Goal: Task Accomplishment & Management: Manage account settings

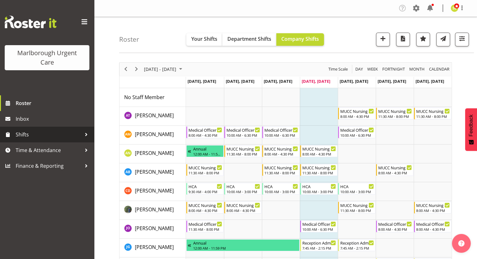
click at [52, 136] on span "Shifts" at bounding box center [49, 134] width 66 height 9
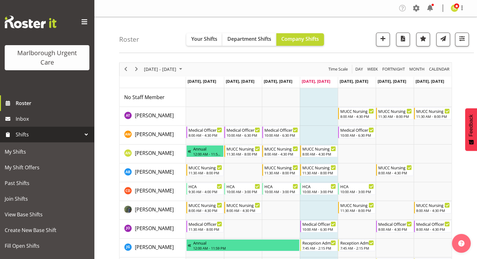
click at [42, 136] on span "Shifts" at bounding box center [49, 134] width 66 height 9
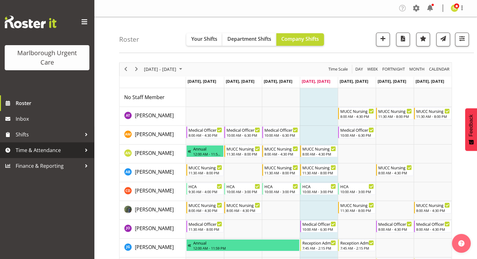
click at [42, 152] on span "Time & Attendance" at bounding box center [49, 150] width 66 height 9
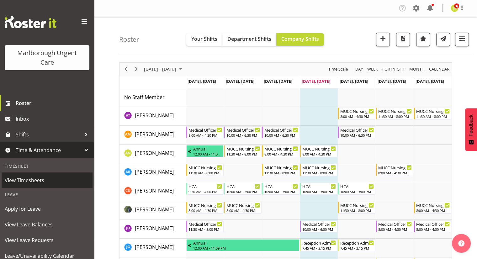
click at [40, 179] on span "View Timesheets" at bounding box center [47, 180] width 85 height 9
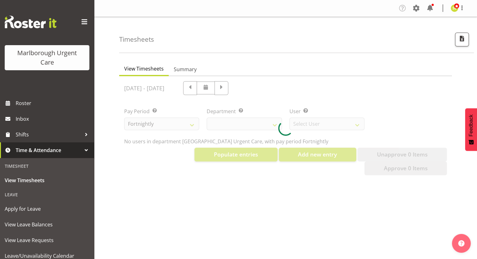
select select "925"
select select "11836"
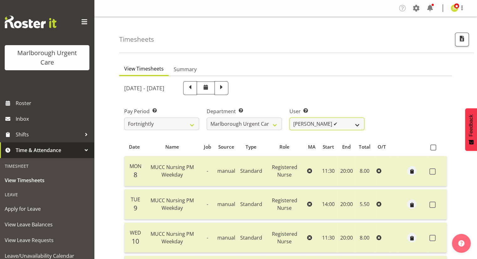
click at [359, 124] on select "Agnes Tyson ✔ Alexandra Madigan ✔ Alysia Newman-Woods ✔ Amber Venning-Slater ✔ …" at bounding box center [327, 124] width 75 height 13
click at [387, 123] on div "Pay Period Select which pay period you would like to view. Fortnightly Departme…" at bounding box center [285, 116] width 330 height 35
click at [417, 7] on span at bounding box center [416, 8] width 10 height 10
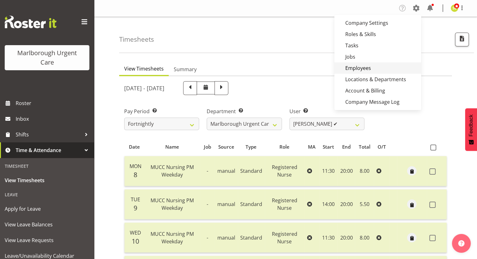
click at [359, 64] on link "Employees" at bounding box center [377, 67] width 87 height 11
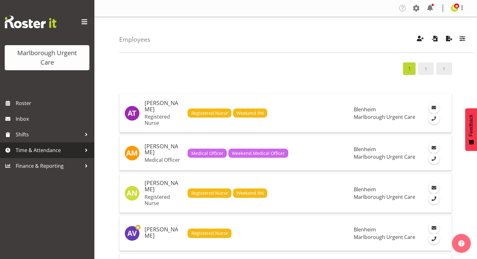
click at [41, 147] on span "Time & Attendance" at bounding box center [49, 150] width 66 height 9
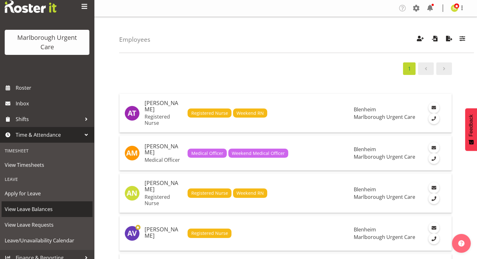
scroll to position [22, 0]
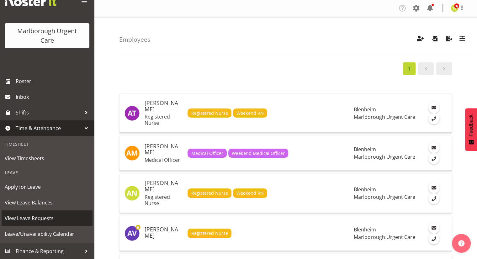
click at [31, 218] on span "View Leave Requests" at bounding box center [47, 218] width 85 height 9
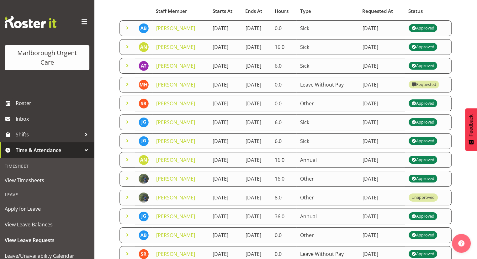
scroll to position [63, 0]
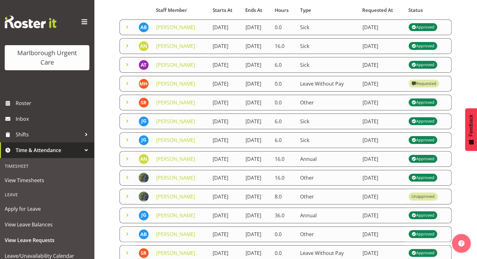
click at [126, 50] on span at bounding box center [128, 46] width 8 height 8
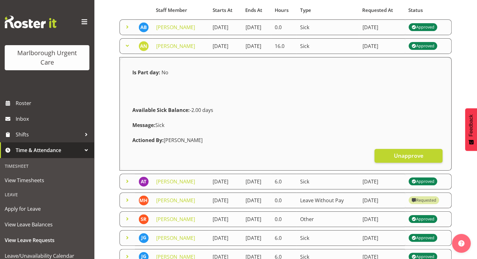
click at [124, 50] on span at bounding box center [128, 46] width 8 height 8
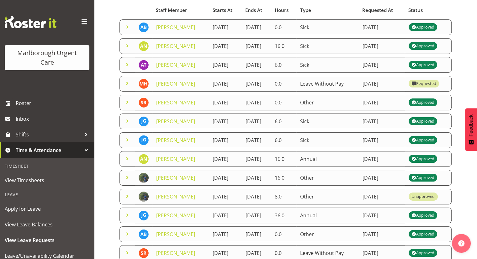
click at [124, 68] on span at bounding box center [128, 65] width 8 height 8
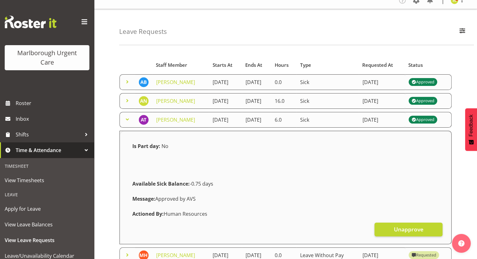
scroll to position [0, 0]
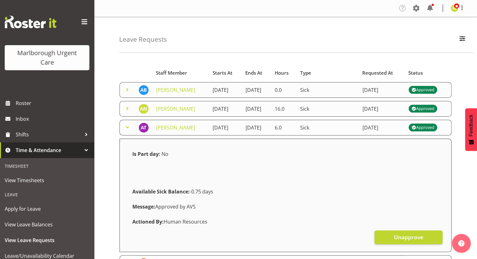
click at [125, 131] on span at bounding box center [128, 128] width 8 height 8
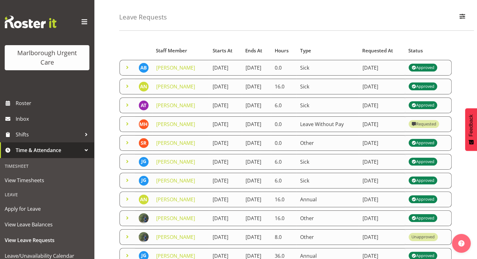
scroll to position [31, 0]
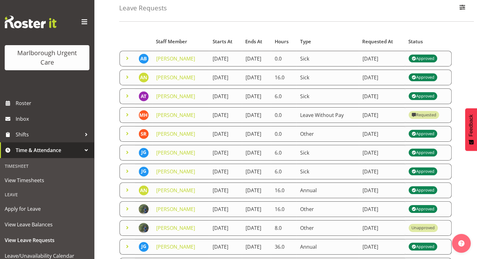
click at [129, 137] on span at bounding box center [128, 134] width 8 height 8
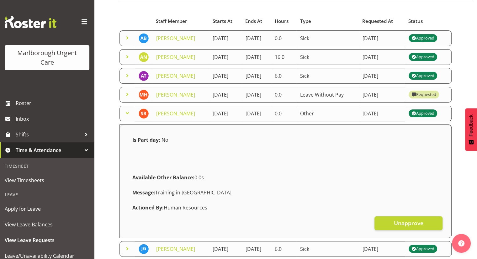
scroll to position [63, 0]
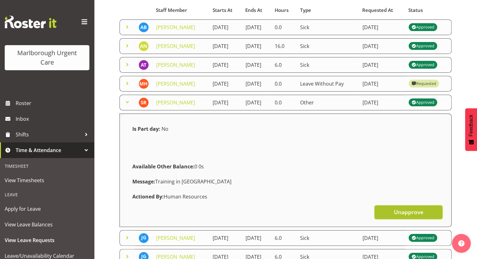
click at [394, 216] on span "Unapprove" at bounding box center [408, 212] width 29 height 8
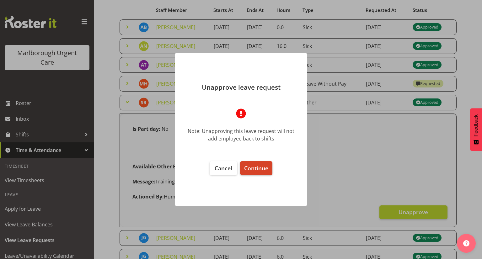
click at [264, 171] on span "Continue" at bounding box center [256, 168] width 24 height 8
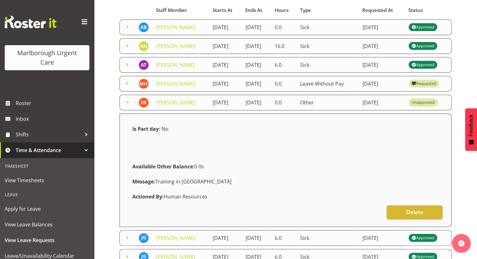
click at [126, 106] on span at bounding box center [128, 103] width 8 height 8
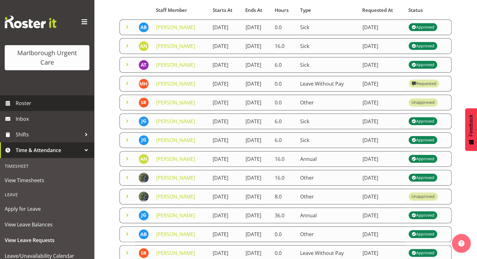
click at [34, 103] on span "Roster" at bounding box center [53, 103] width 75 height 9
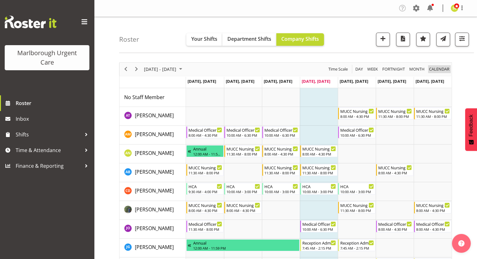
click at [435, 68] on span "calendar" at bounding box center [440, 69] width 22 height 8
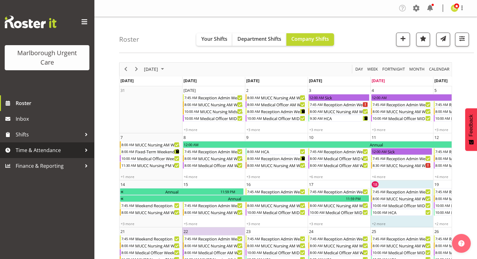
click at [58, 154] on span "Time & Attendance" at bounding box center [49, 150] width 66 height 9
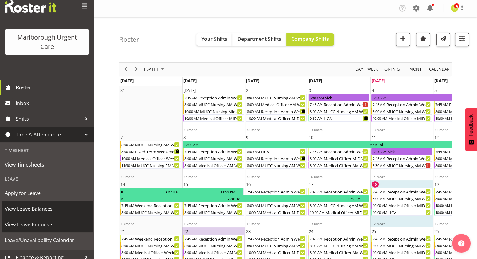
scroll to position [22, 0]
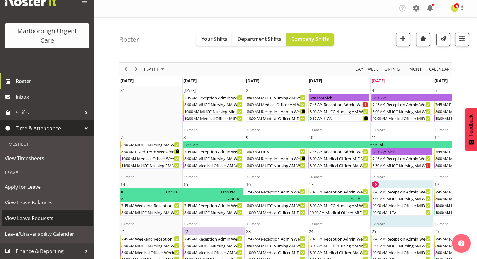
click at [36, 219] on span "View Leave Requests" at bounding box center [47, 218] width 85 height 9
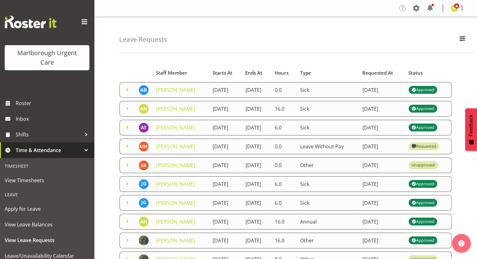
click at [127, 131] on span at bounding box center [128, 128] width 8 height 8
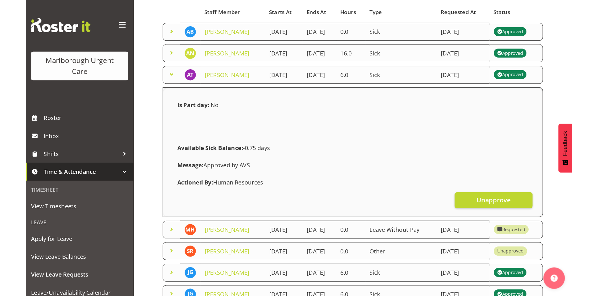
scroll to position [63, 0]
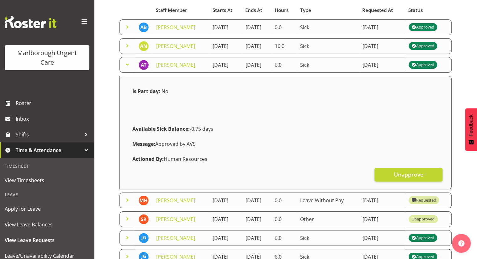
click at [131, 73] on td at bounding box center [127, 65] width 15 height 16
click at [125, 68] on span at bounding box center [128, 65] width 8 height 8
